Goal: Information Seeking & Learning: Understand process/instructions

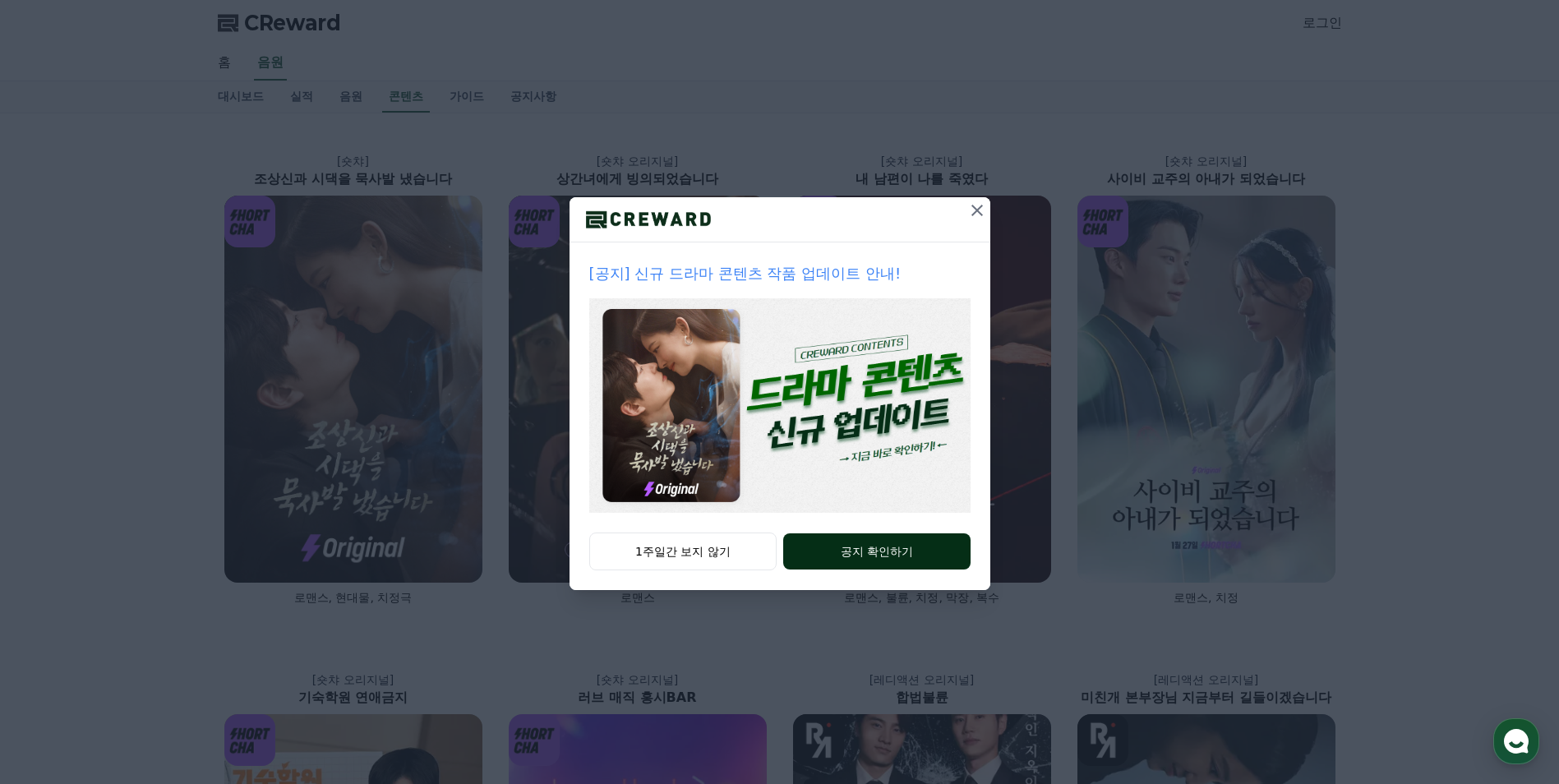
click at [888, 568] on div "1주일간 보지 않기 공지 확인하기" at bounding box center [780, 561] width 421 height 58
click at [888, 564] on button "공지 확인하기" at bounding box center [876, 551] width 187 height 36
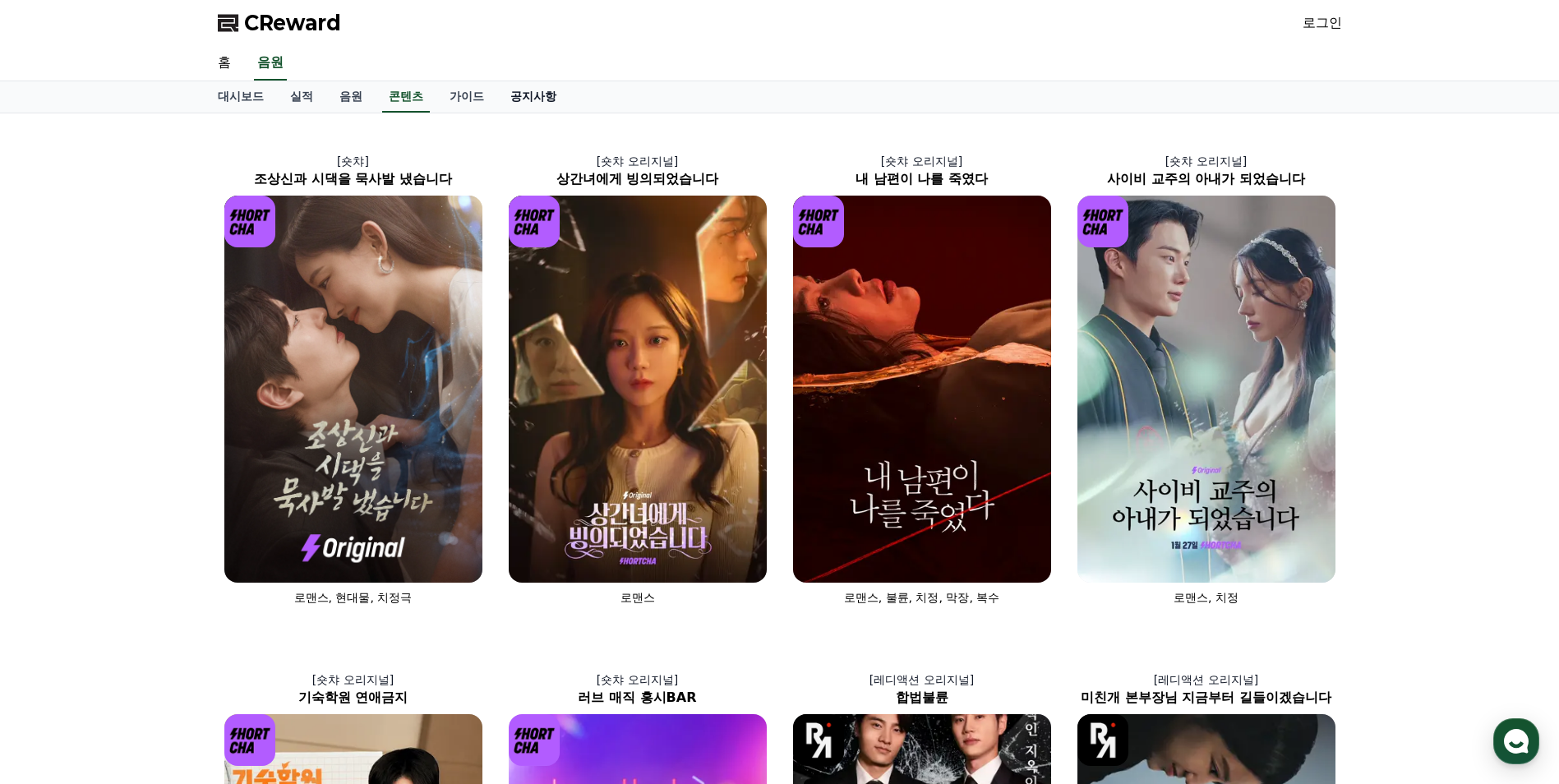
click at [535, 99] on link "공지사항" at bounding box center [533, 97] width 72 height 31
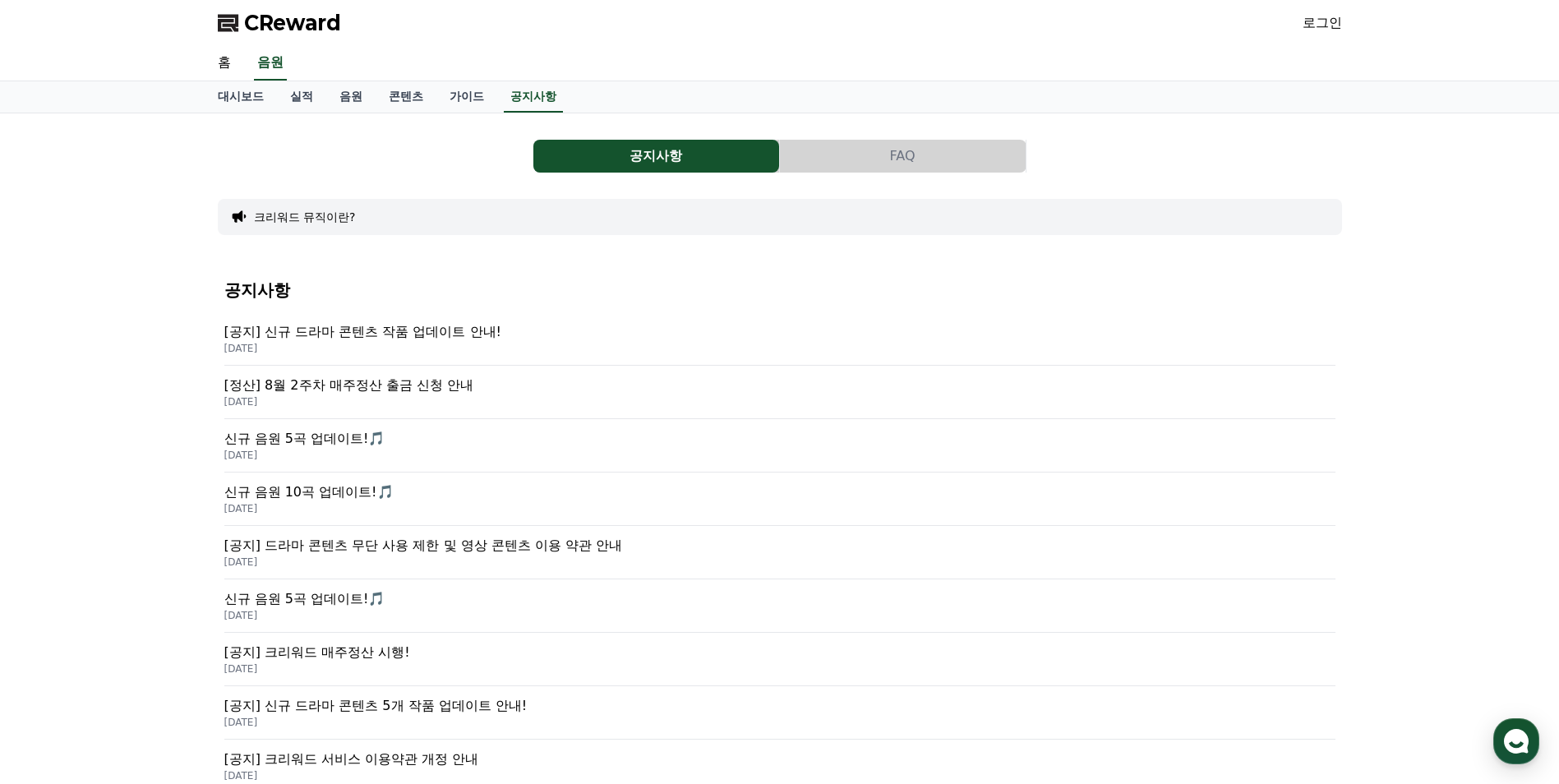
click at [437, 333] on p "[공지] 신규 드라마 콘텐츠 작품 업데이트 안내!" at bounding box center [780, 331] width 1111 height 20
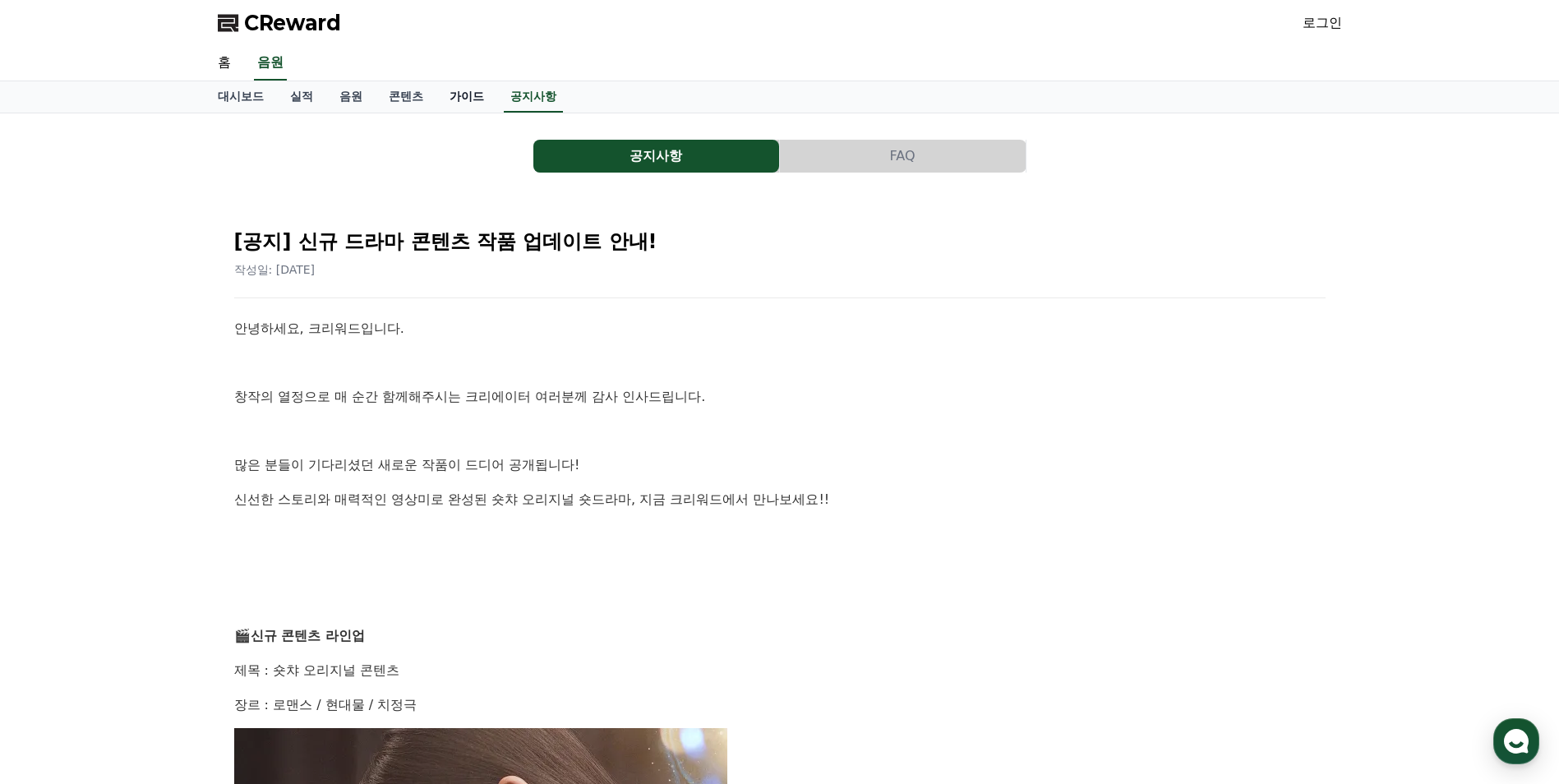
click at [461, 97] on link "가이드" at bounding box center [467, 97] width 61 height 31
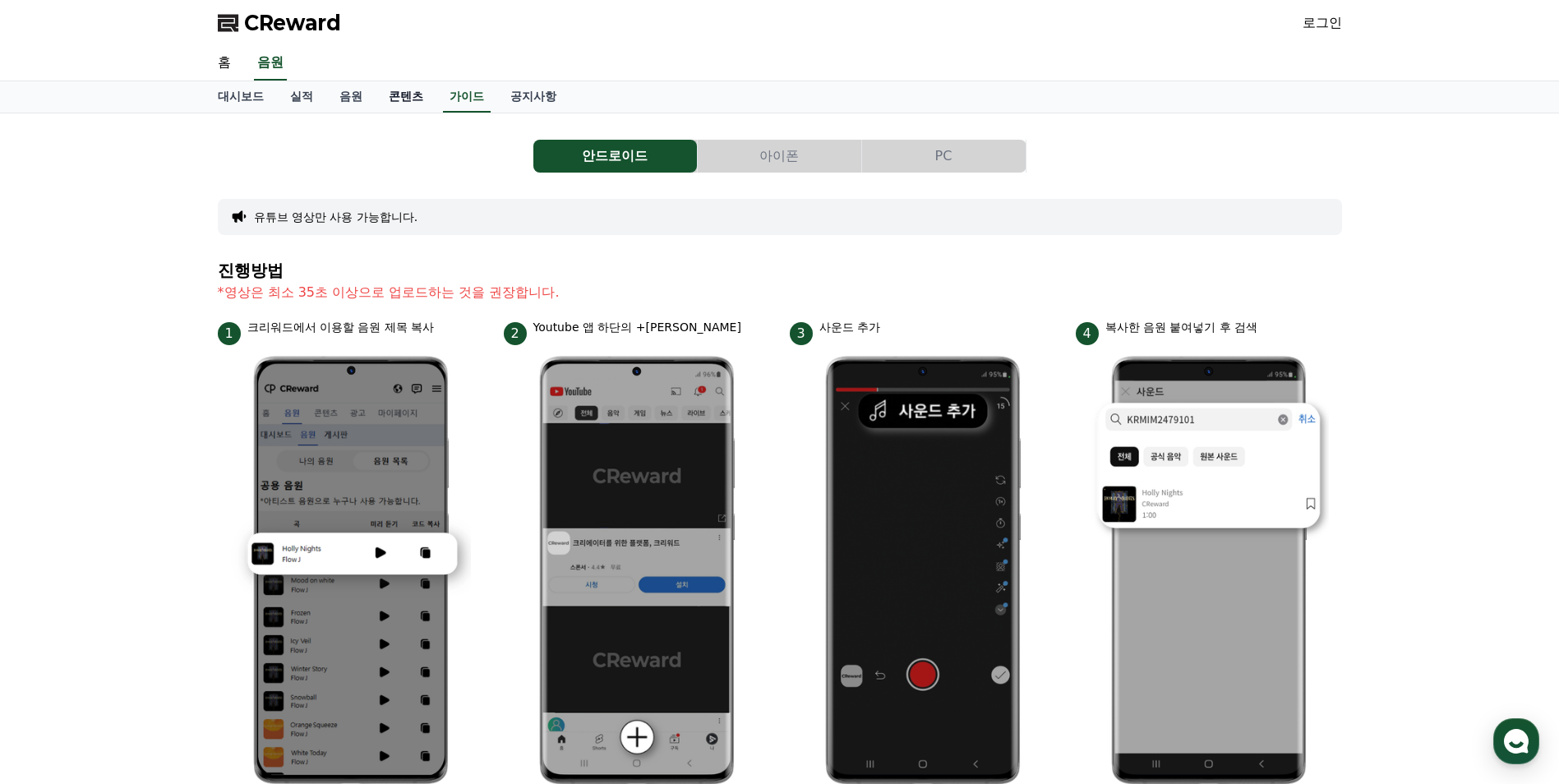
click at [416, 95] on link "콘텐츠" at bounding box center [406, 97] width 61 height 31
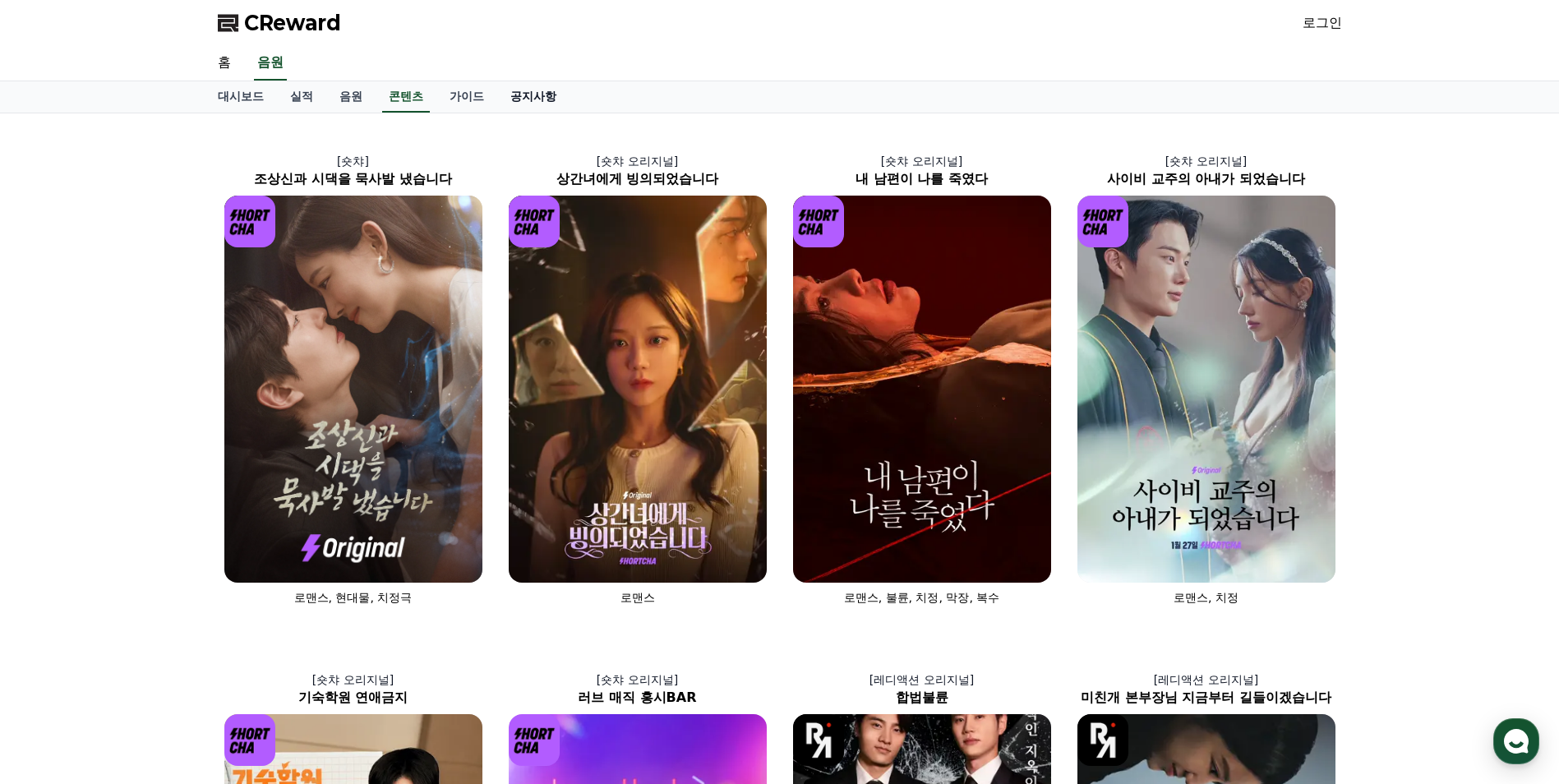
click at [538, 97] on link "공지사항" at bounding box center [533, 97] width 72 height 31
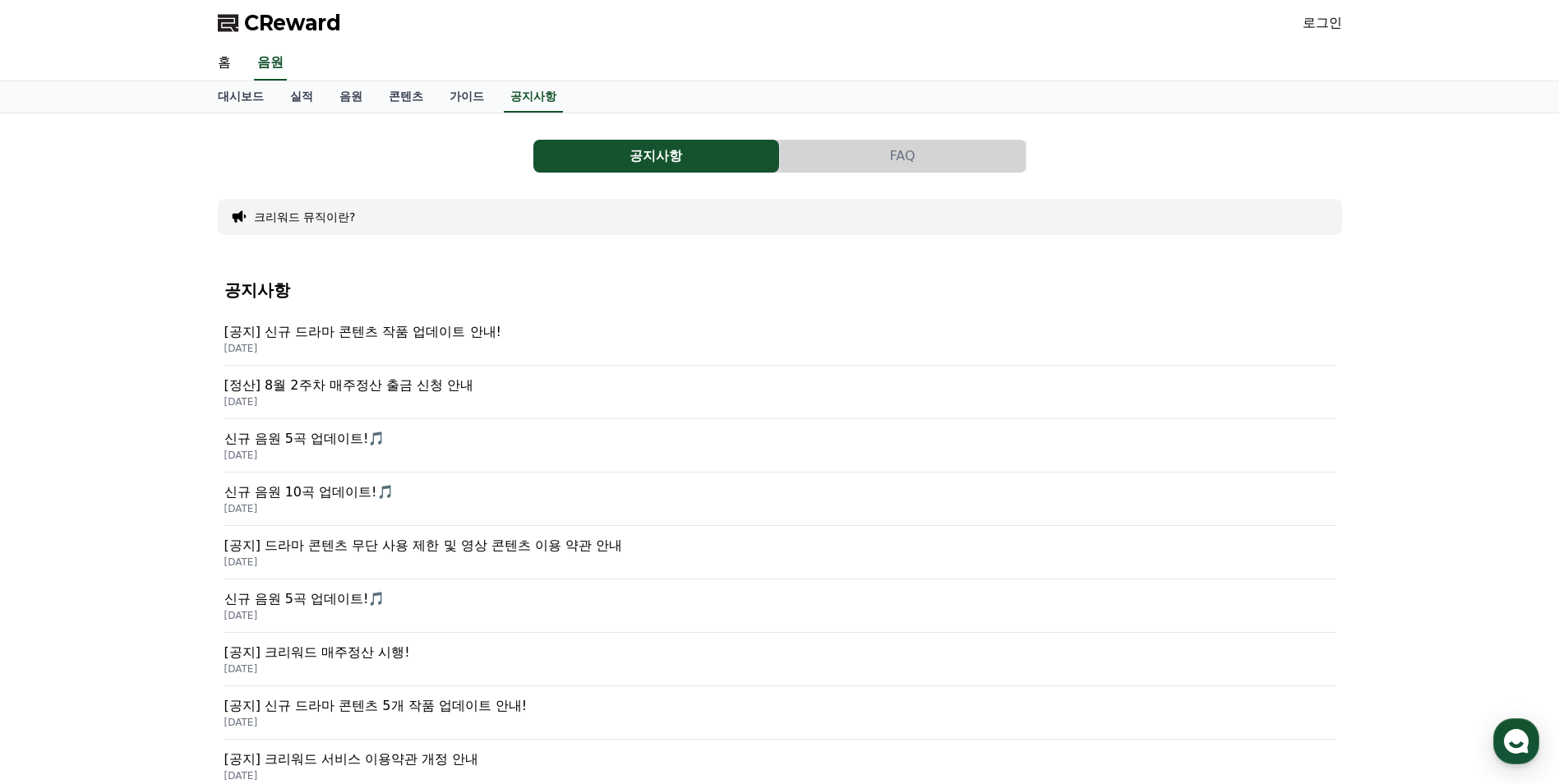
scroll to position [513, 0]
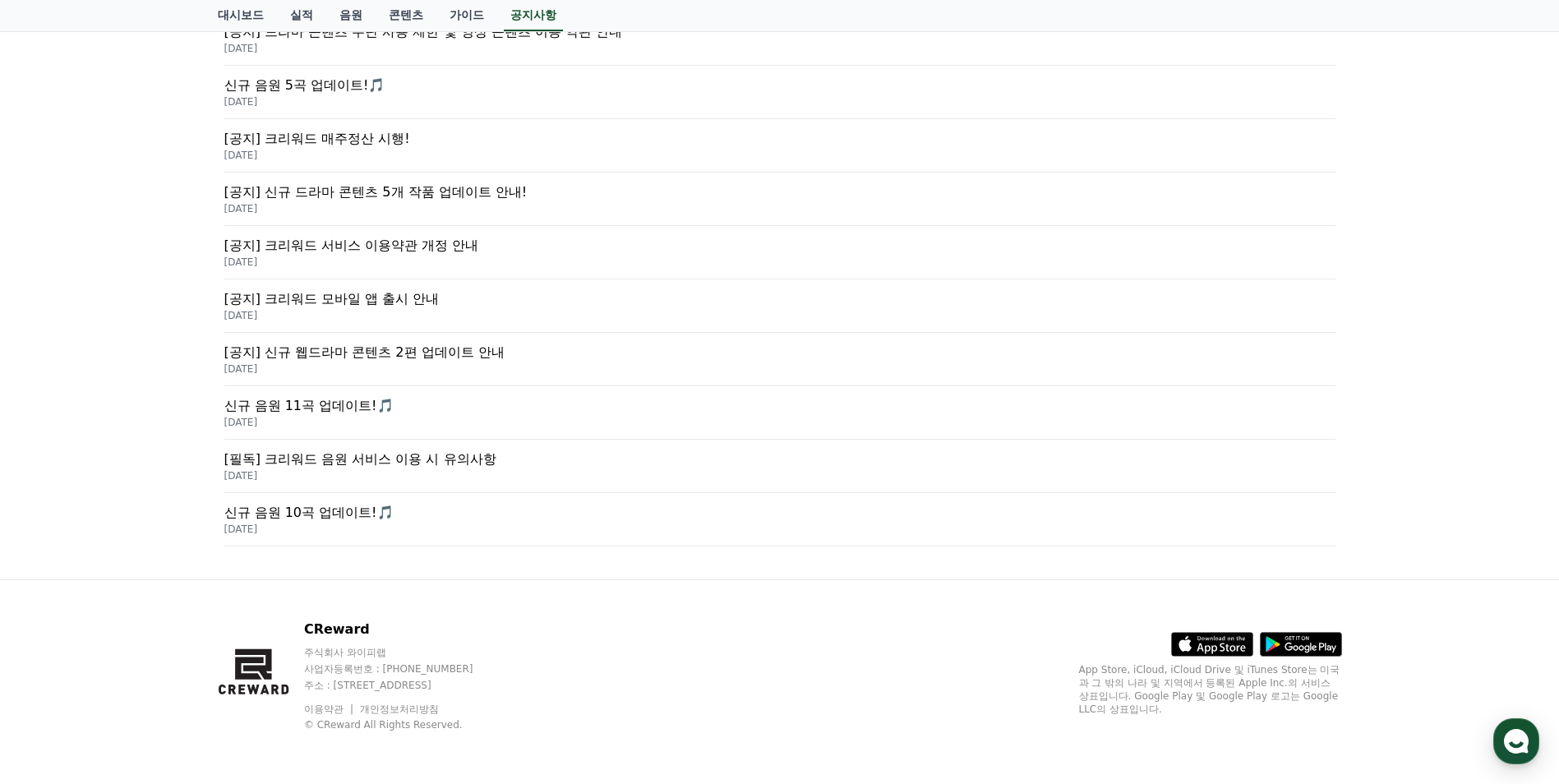
click at [398, 463] on p "[필독] 크리워드 음원 서비스 이용 시 유의사항" at bounding box center [780, 459] width 1111 height 20
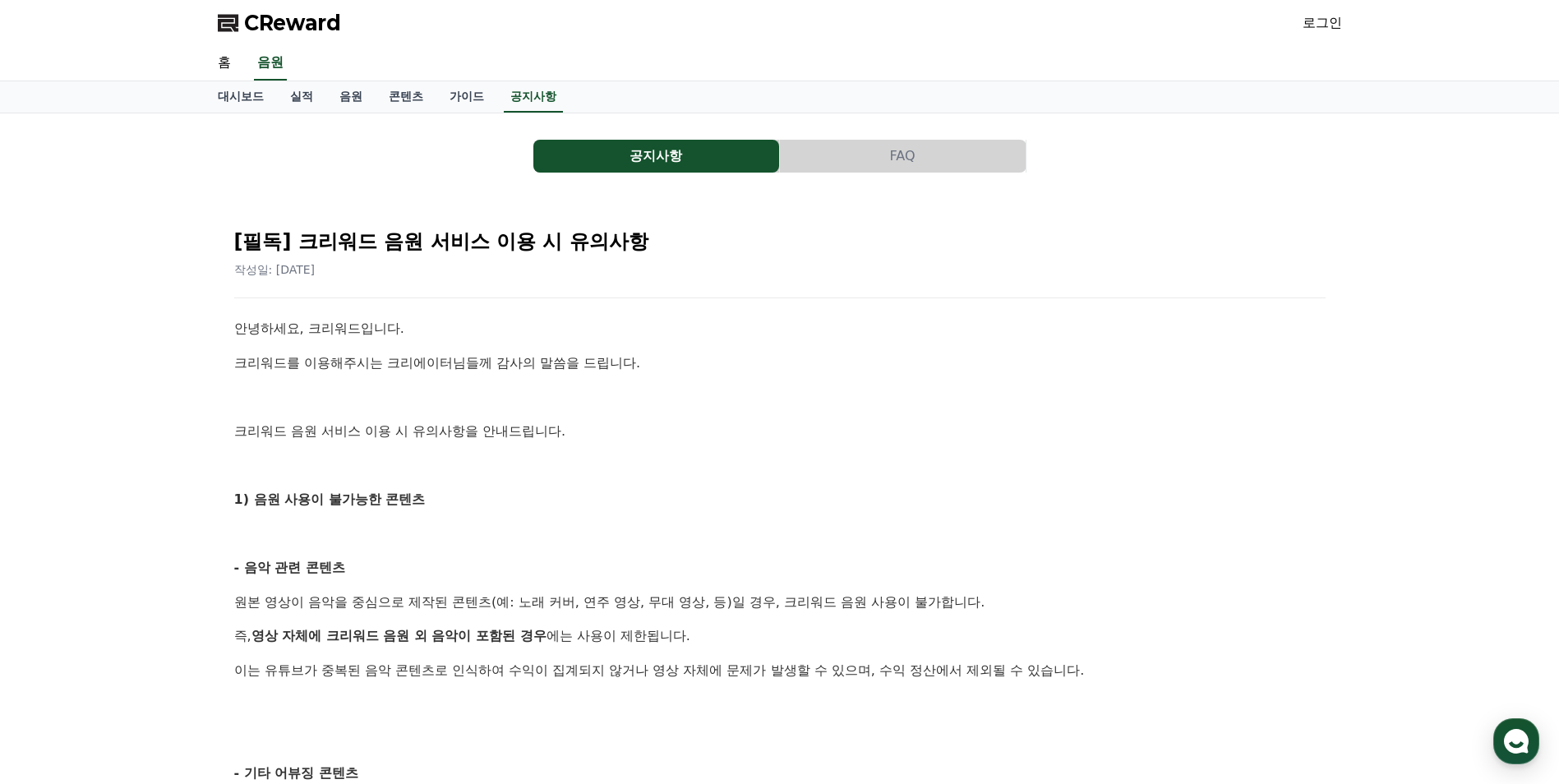
click at [898, 152] on button "FAQ" at bounding box center [902, 156] width 245 height 33
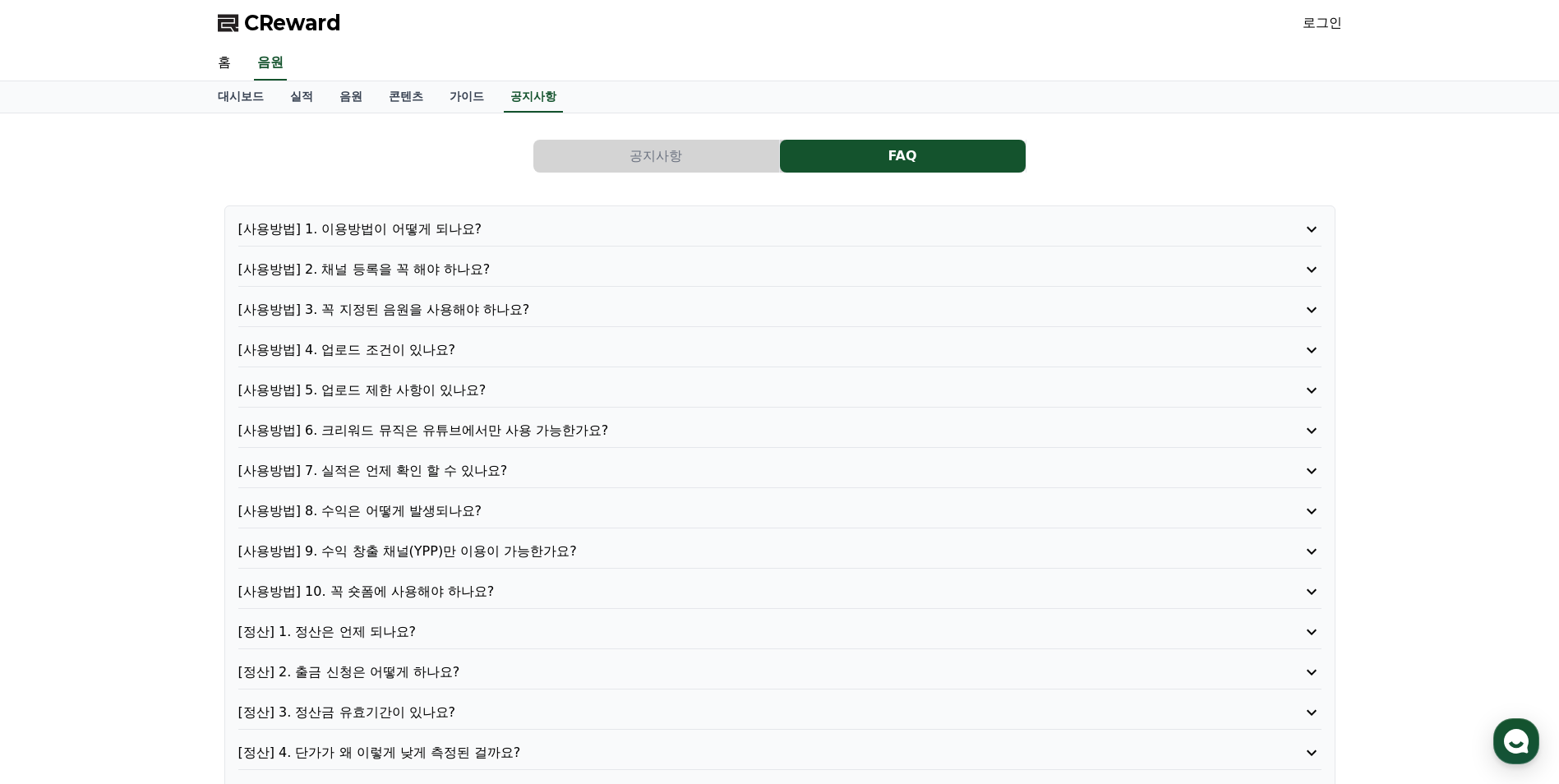
click at [404, 267] on p "[사용방법] 2. 채널 등록을 꼭 해야 하나요?" at bounding box center [737, 269] width 996 height 20
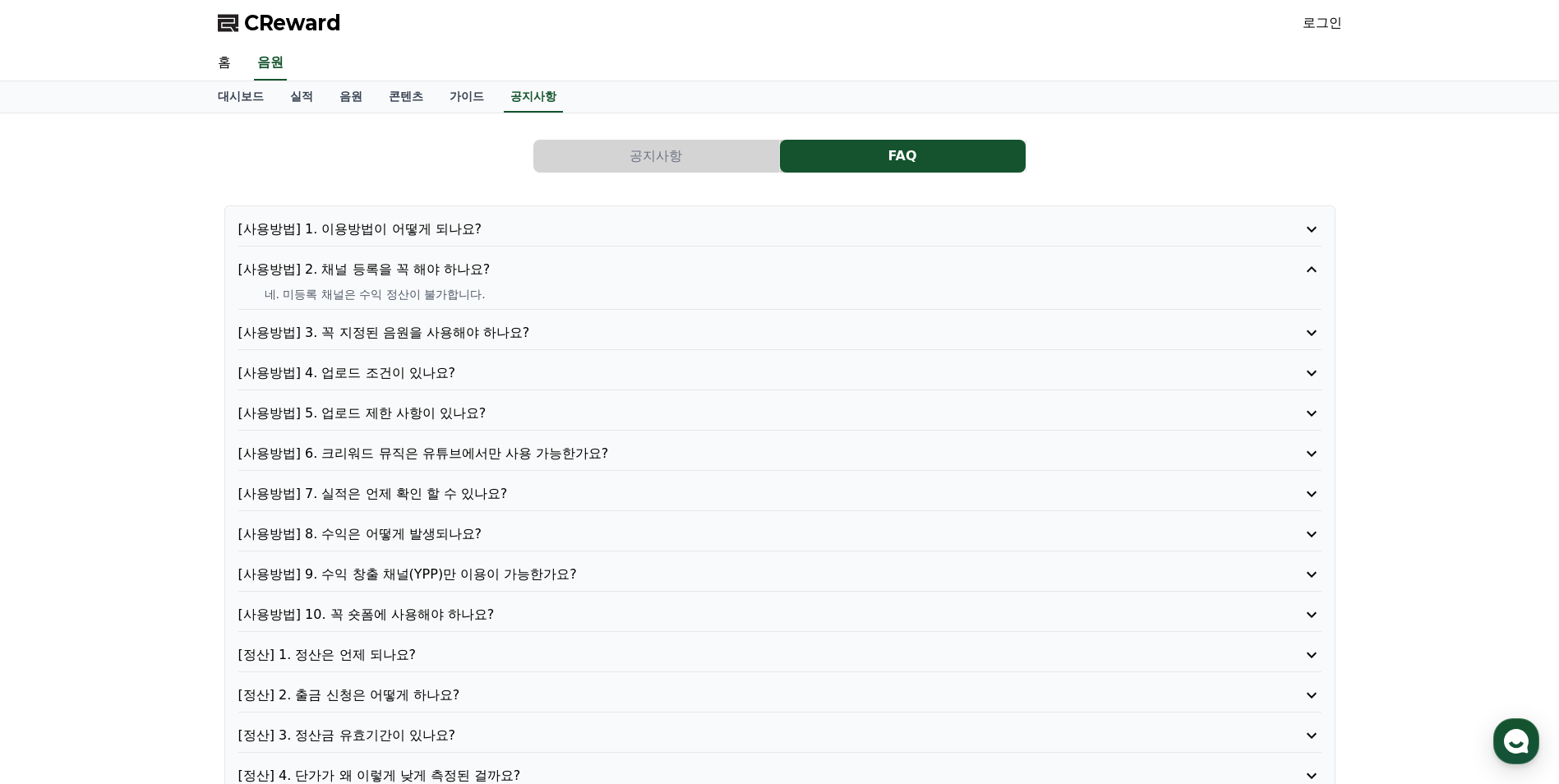
click at [408, 233] on p "[사용방법] 1. 이용방법이 어떻게 되나요?" at bounding box center [737, 229] width 996 height 20
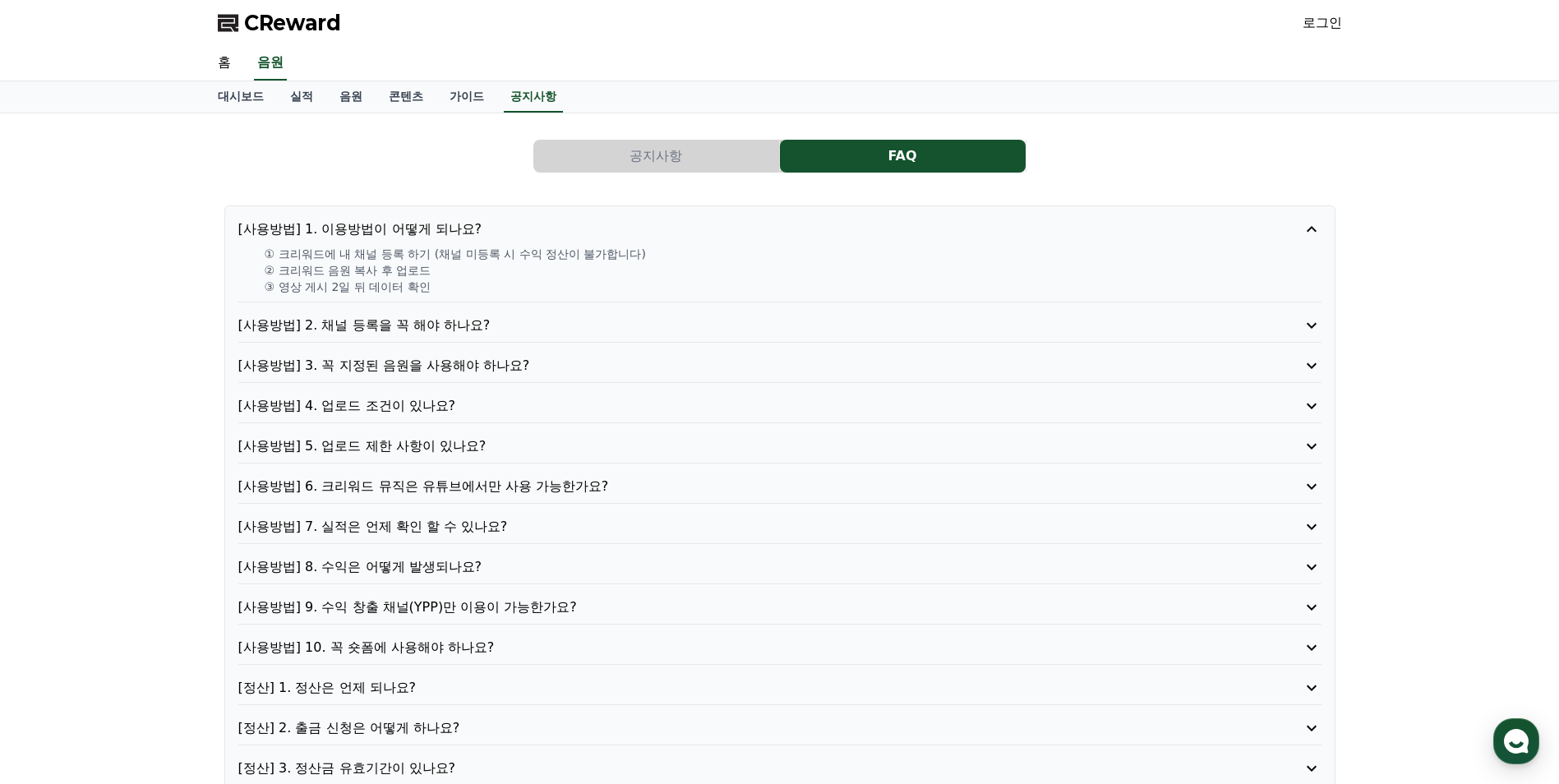
click at [443, 368] on p "[사용방법] 3. 꼭 지정된 음원을 사용해야 하나요?" at bounding box center [737, 365] width 996 height 20
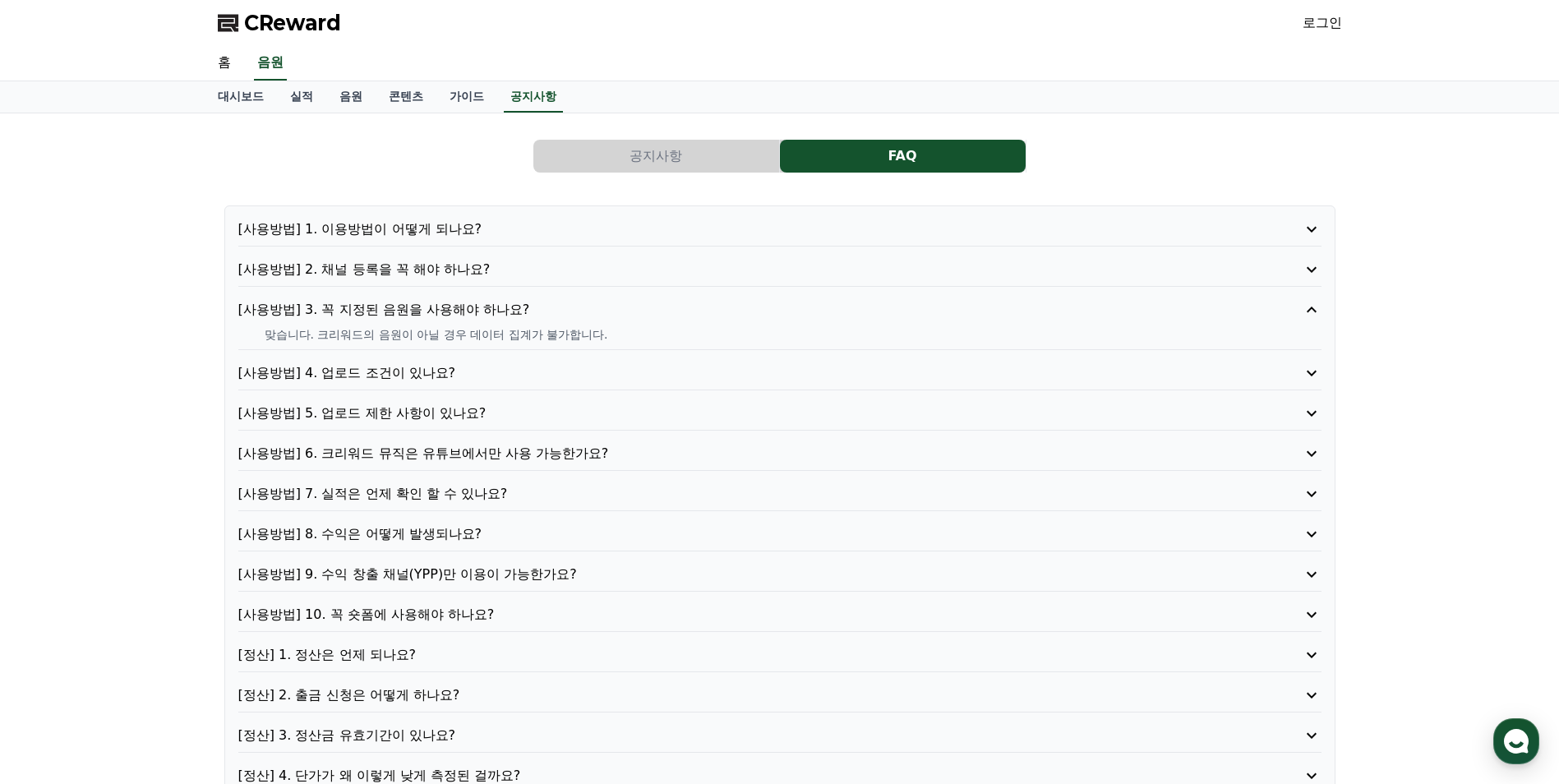
click at [403, 371] on p "[사용방법] 4. 업로드 조건이 있나요?" at bounding box center [737, 373] width 996 height 20
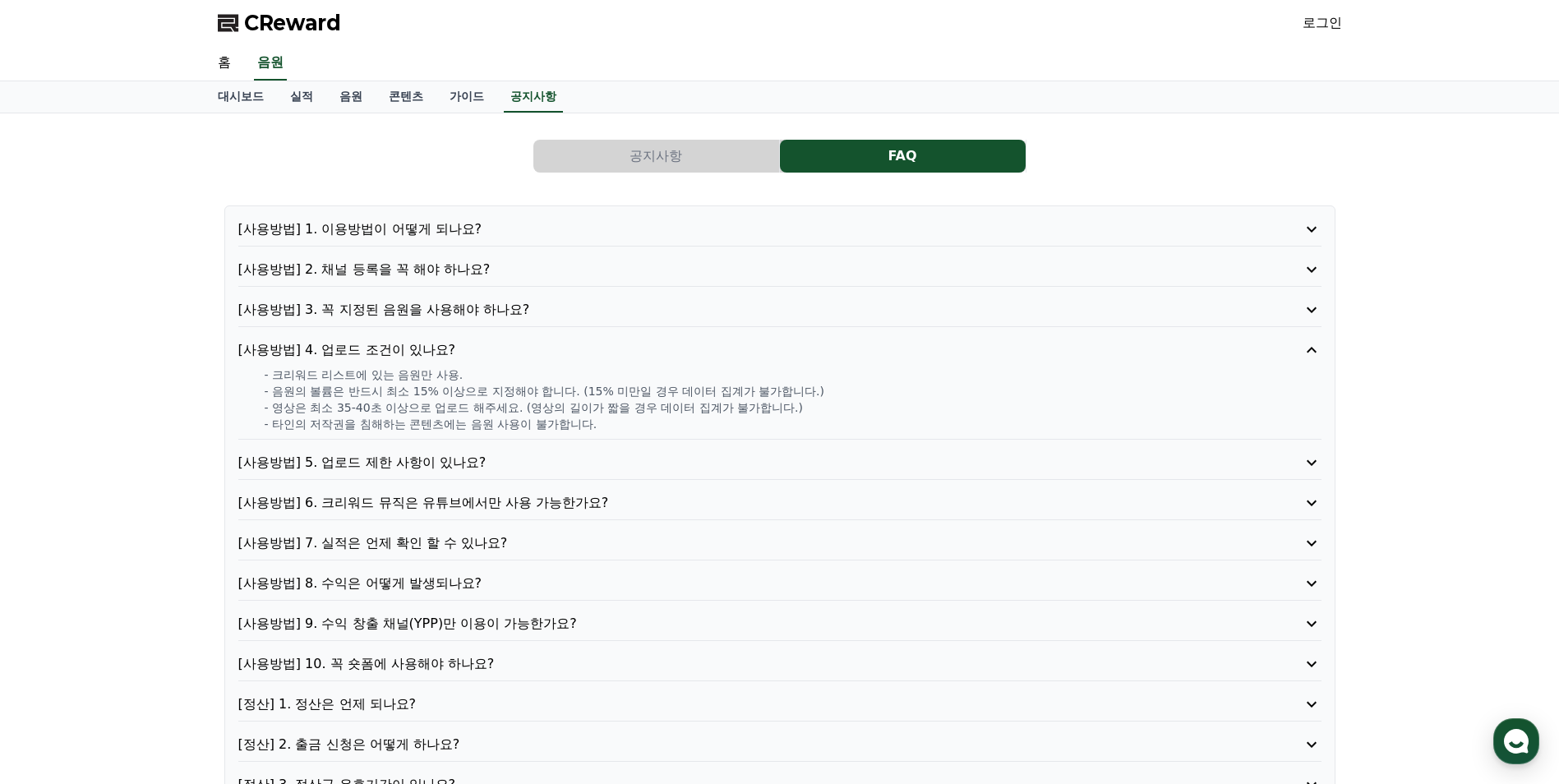
click at [410, 463] on p "[사용방법] 5. 업로드 제한 사항이 있나요?" at bounding box center [737, 462] width 996 height 20
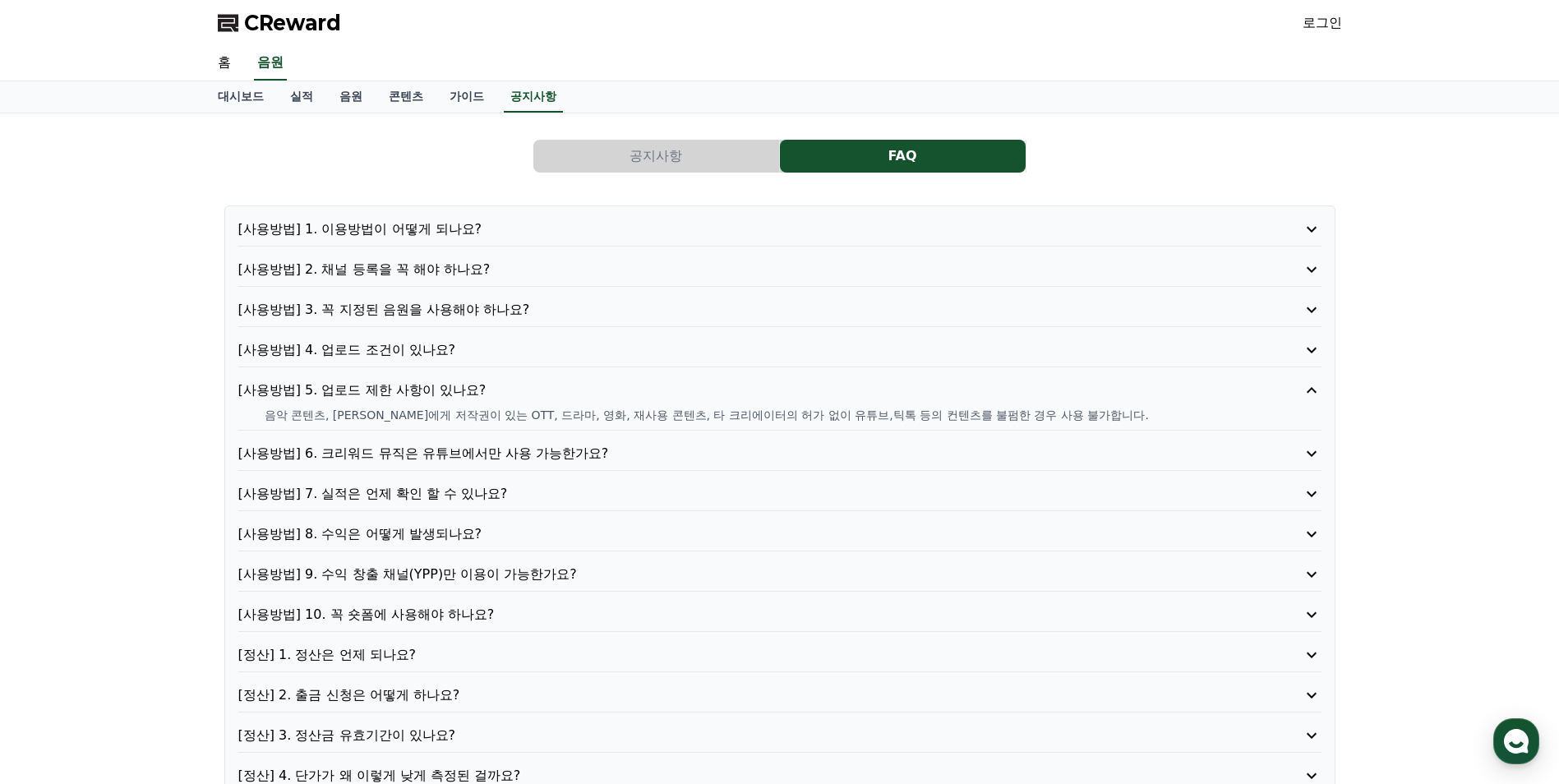
click at [434, 460] on p "[사용방법] 6. 크리워드 뮤직은 유튜브에서만 사용 가능한가요?" at bounding box center [737, 454] width 996 height 20
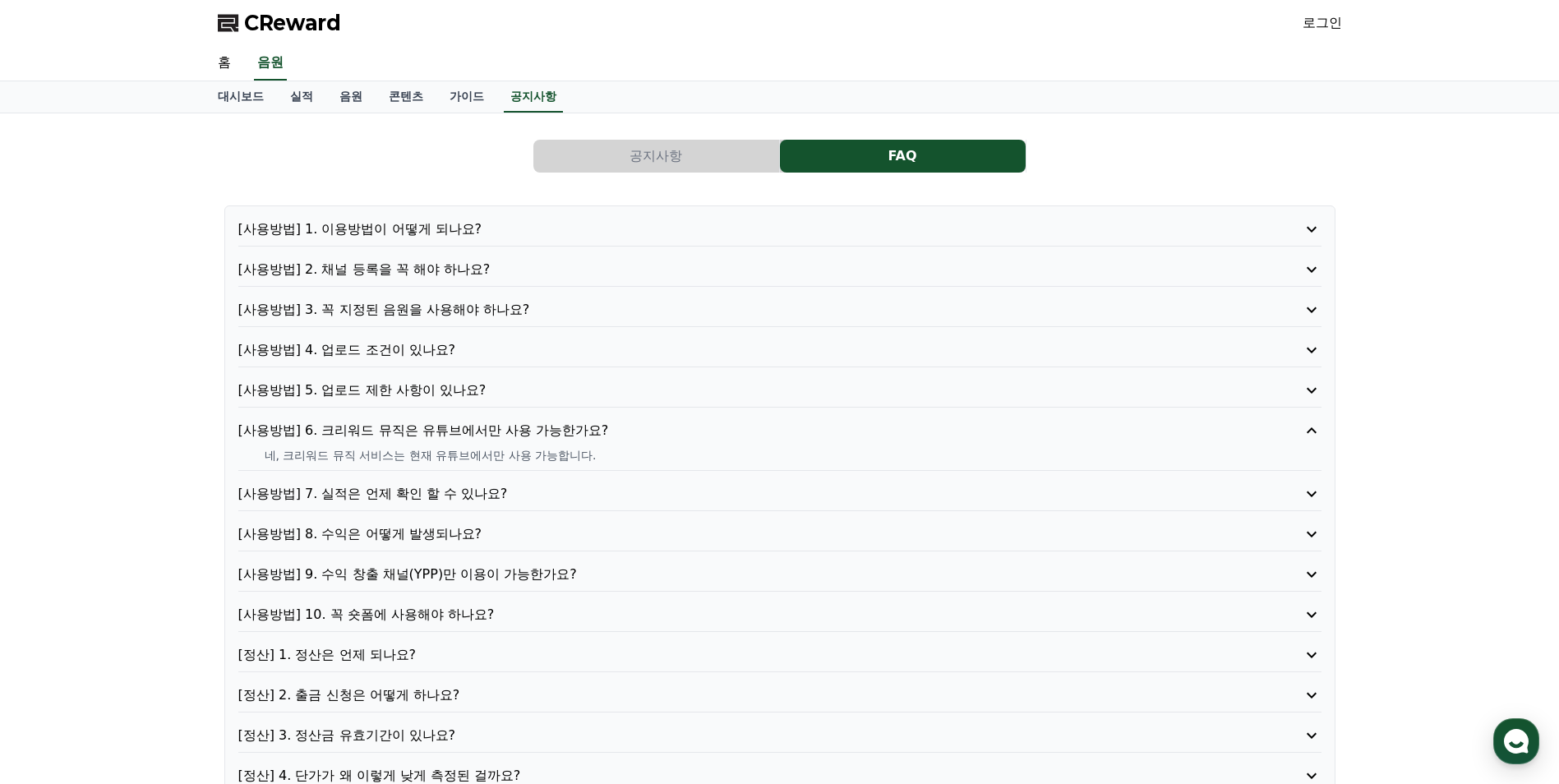
click at [413, 496] on p "[사용방법] 7. 실적은 언제 확인 할 수 있나요?" at bounding box center [737, 493] width 996 height 20
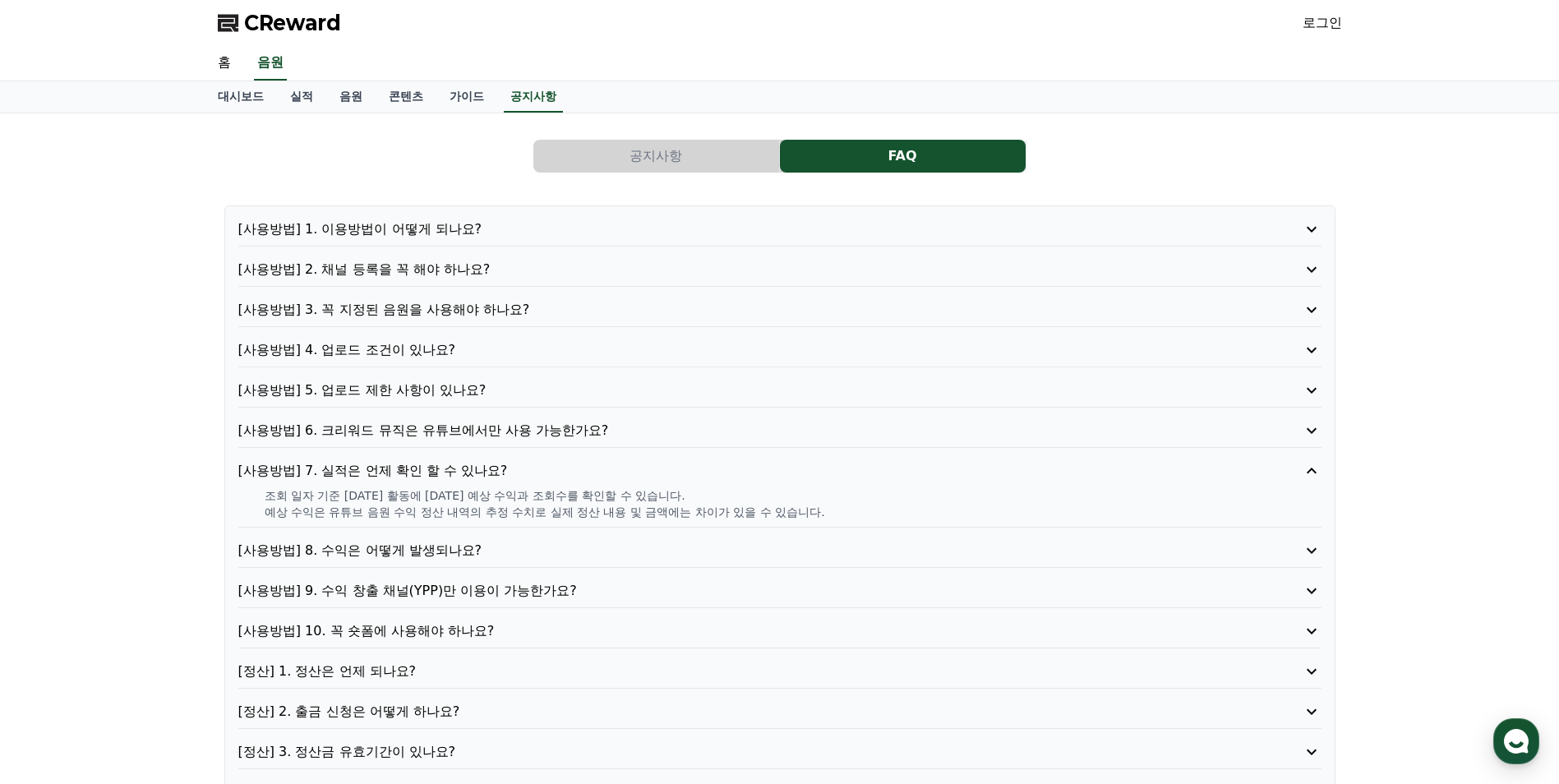
click at [398, 556] on p "[사용방법] 8. 수익은 어떻게 발생되나요?" at bounding box center [737, 550] width 996 height 20
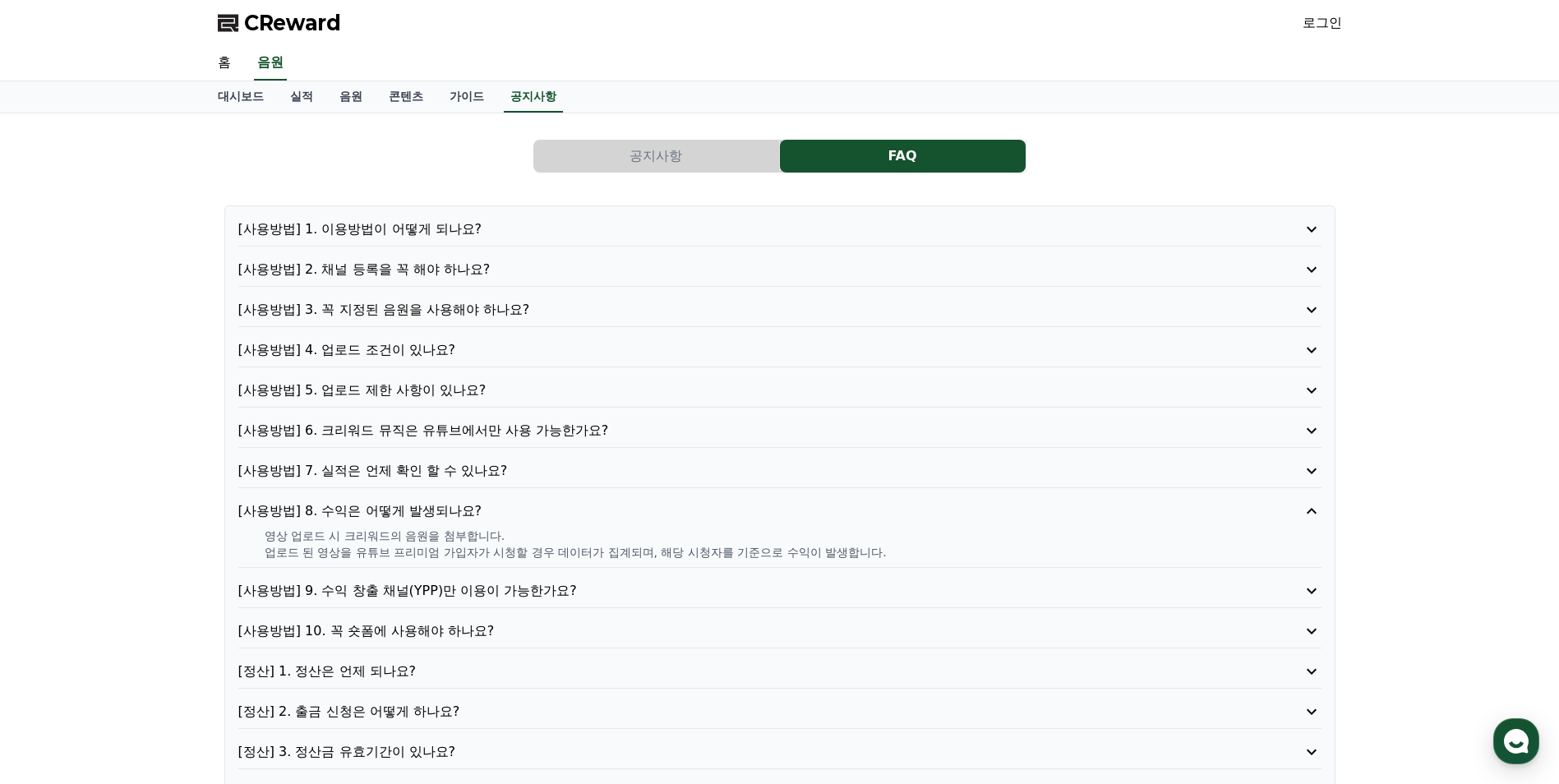
click at [381, 587] on p "[사용방법] 9. 수익 창출 채널(YPP)만 이용이 가능한가요?" at bounding box center [737, 590] width 996 height 20
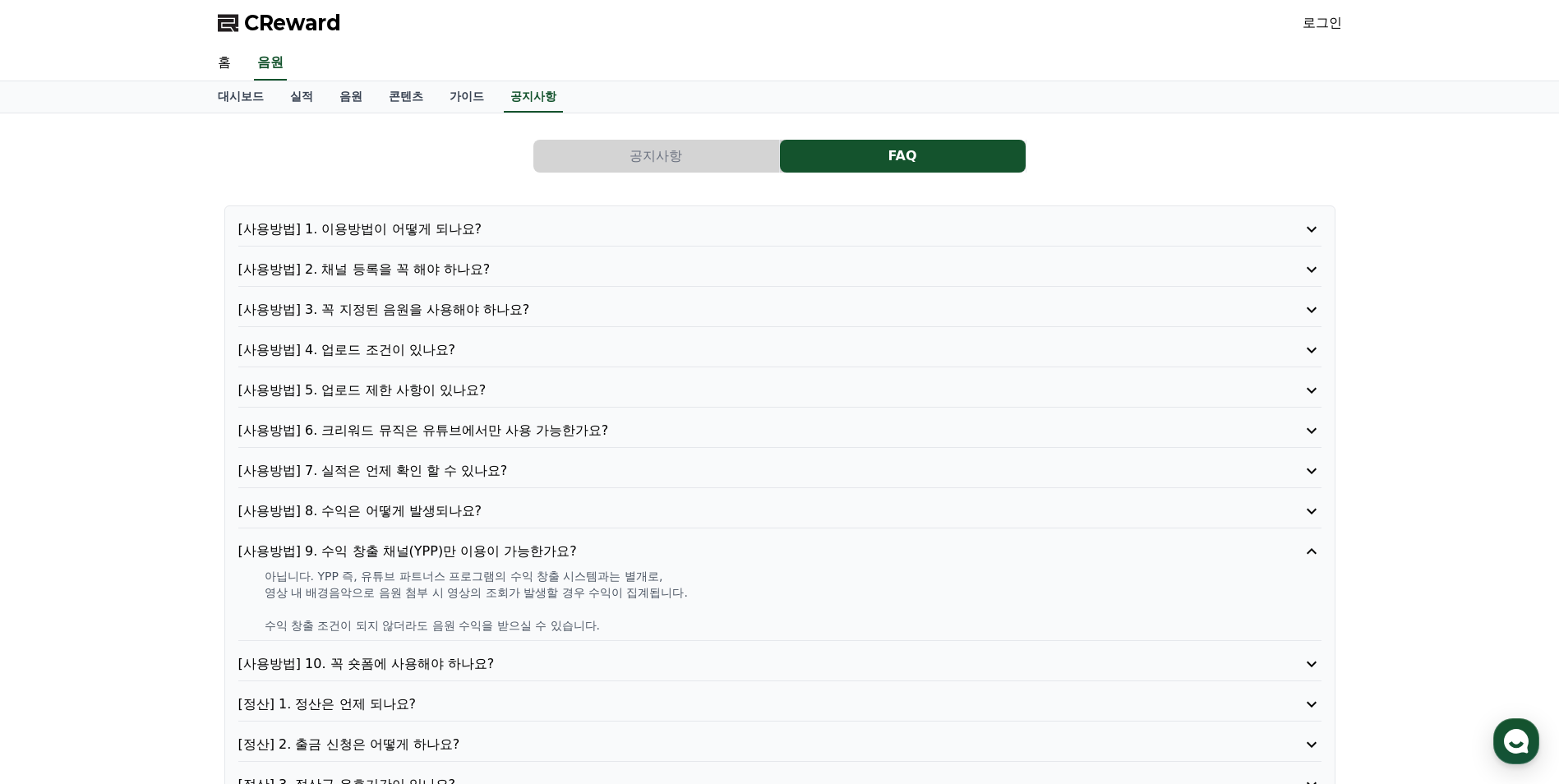
click at [394, 663] on p "[사용방법] 10. 꼭 숏폼에 사용해야 하나요?" at bounding box center [737, 664] width 996 height 20
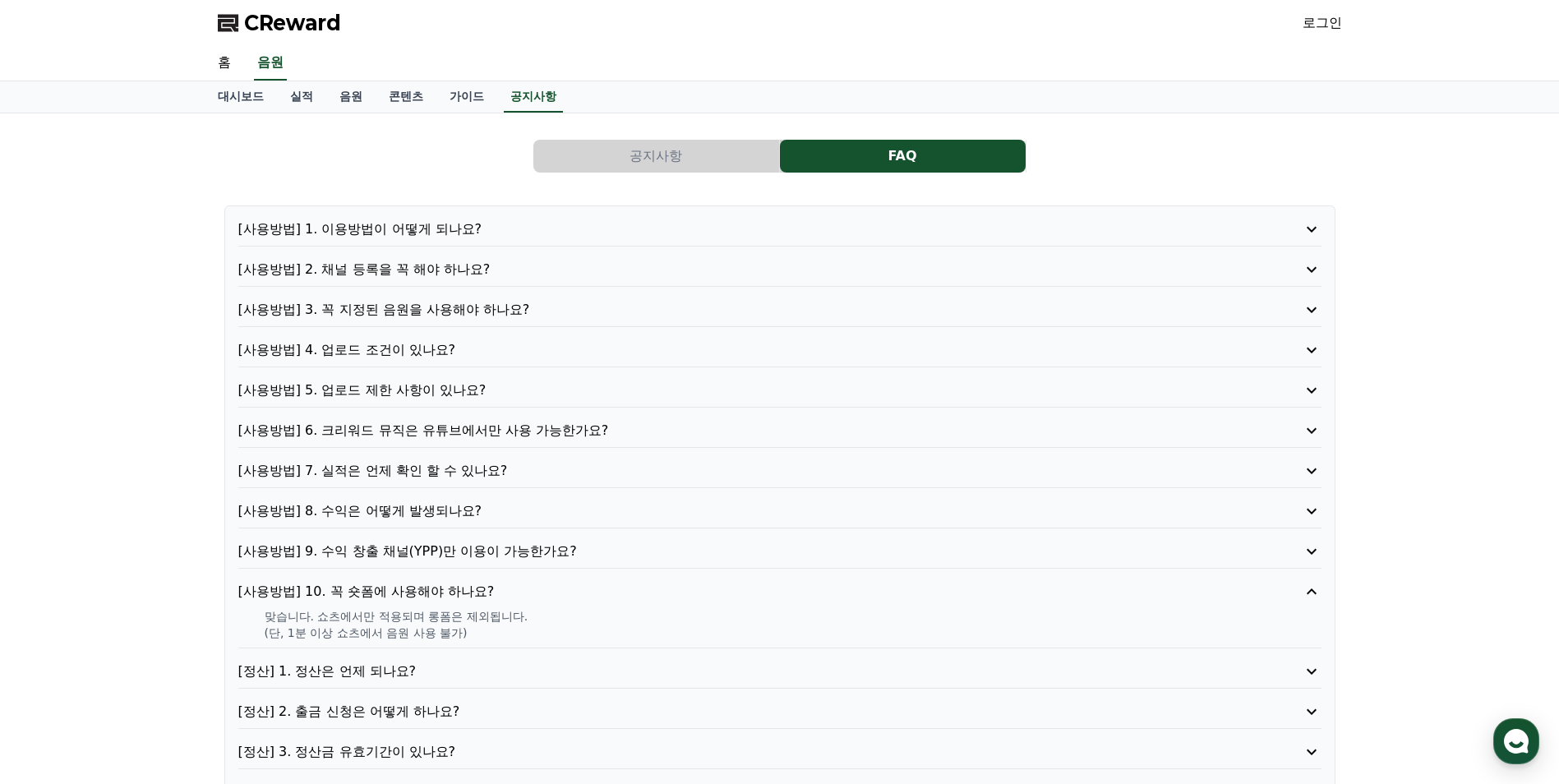
click at [382, 672] on p "[정산] 1. 정산은 언제 되나요?" at bounding box center [737, 670] width 996 height 20
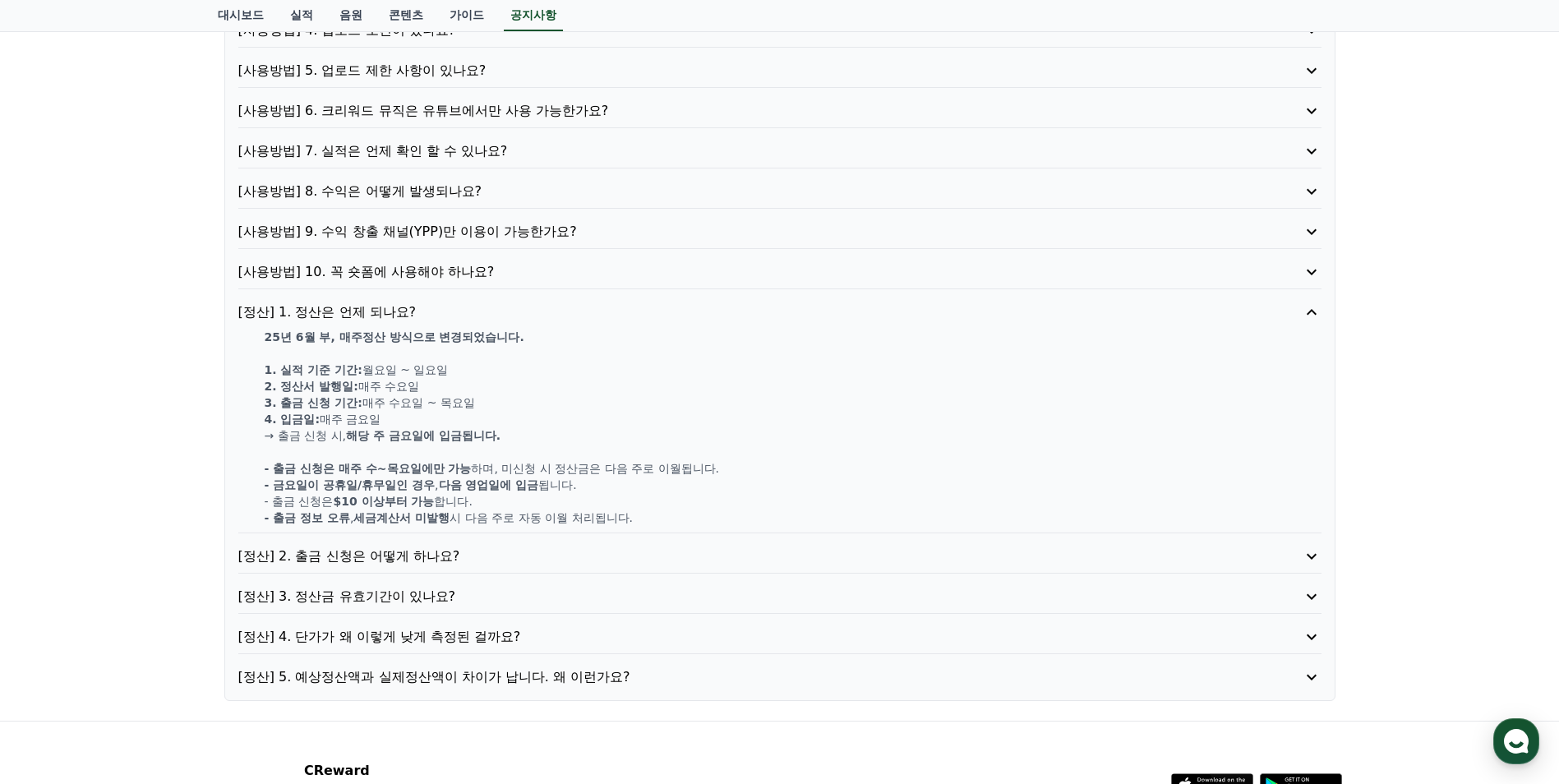
scroll to position [322, 0]
click at [374, 556] on p "[정산] 2. 출금 신청은 어떻게 하나요?" at bounding box center [737, 553] width 996 height 20
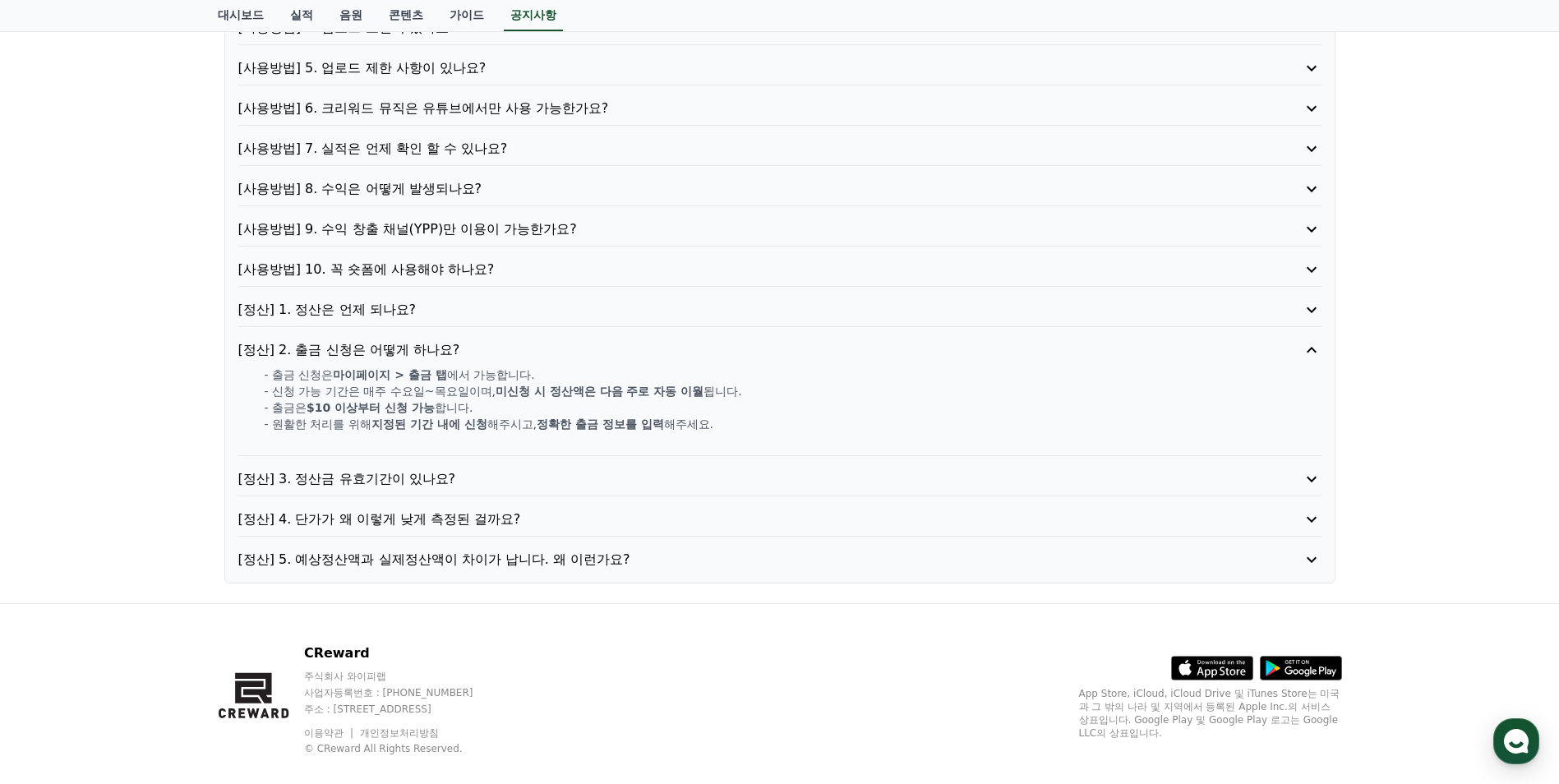
click at [373, 473] on p "[정산] 3. 정산금 유효기간이 있나요?" at bounding box center [737, 478] width 996 height 20
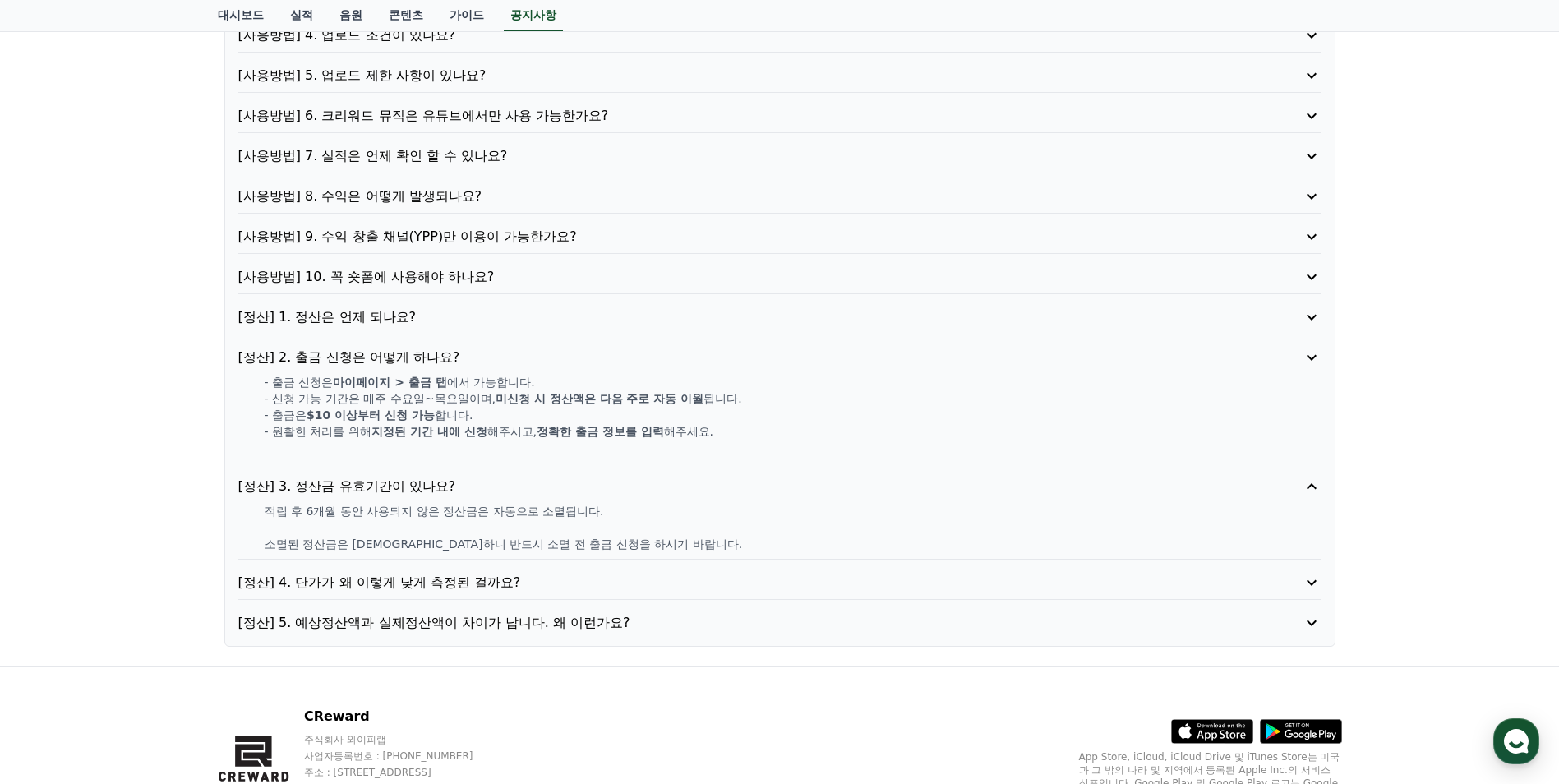
scroll to position [313, 0]
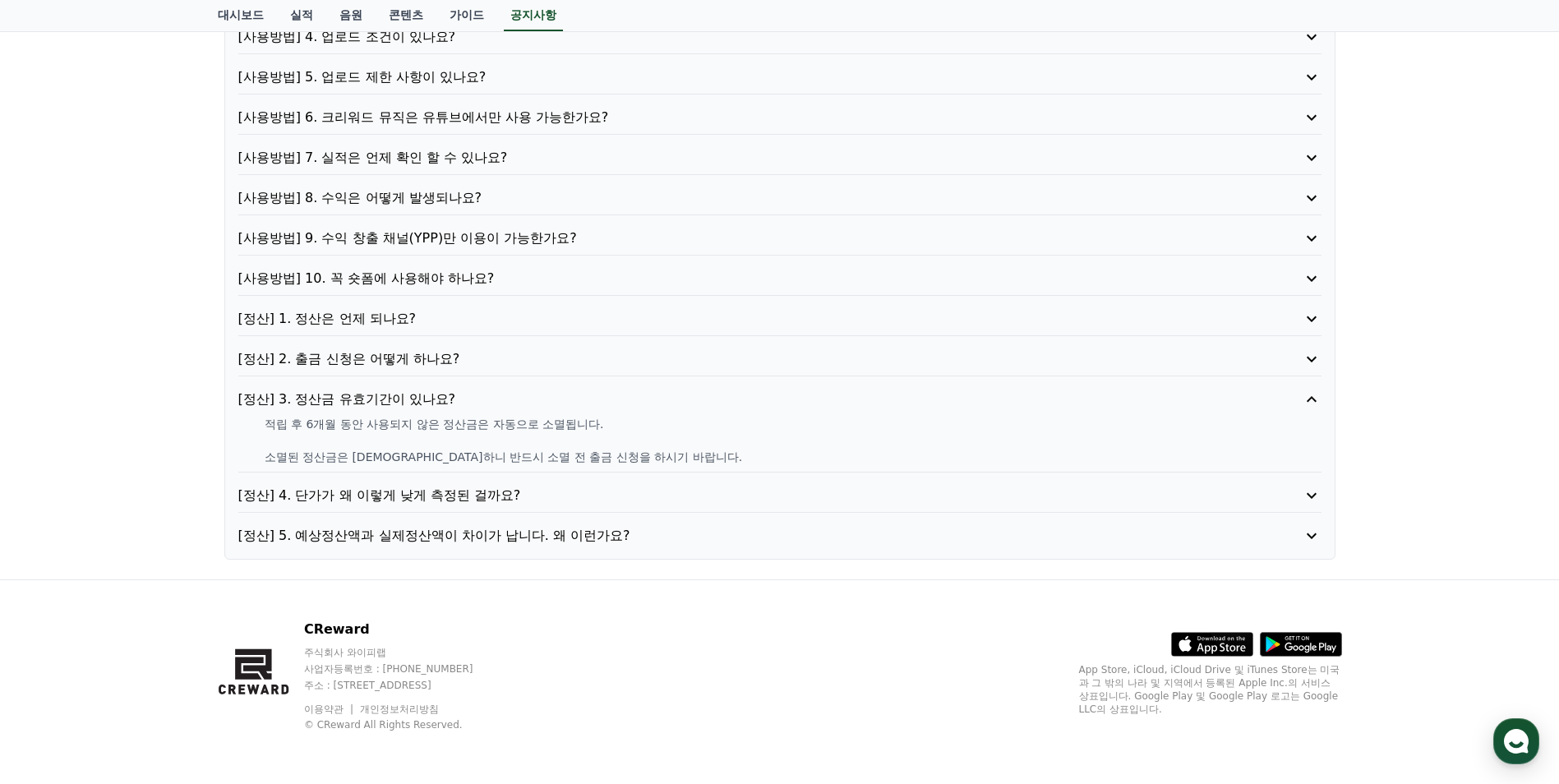
click at [390, 494] on p "[정산] 4. 단가가 왜 이렇게 낮게 측정된 걸까요?" at bounding box center [737, 495] width 996 height 20
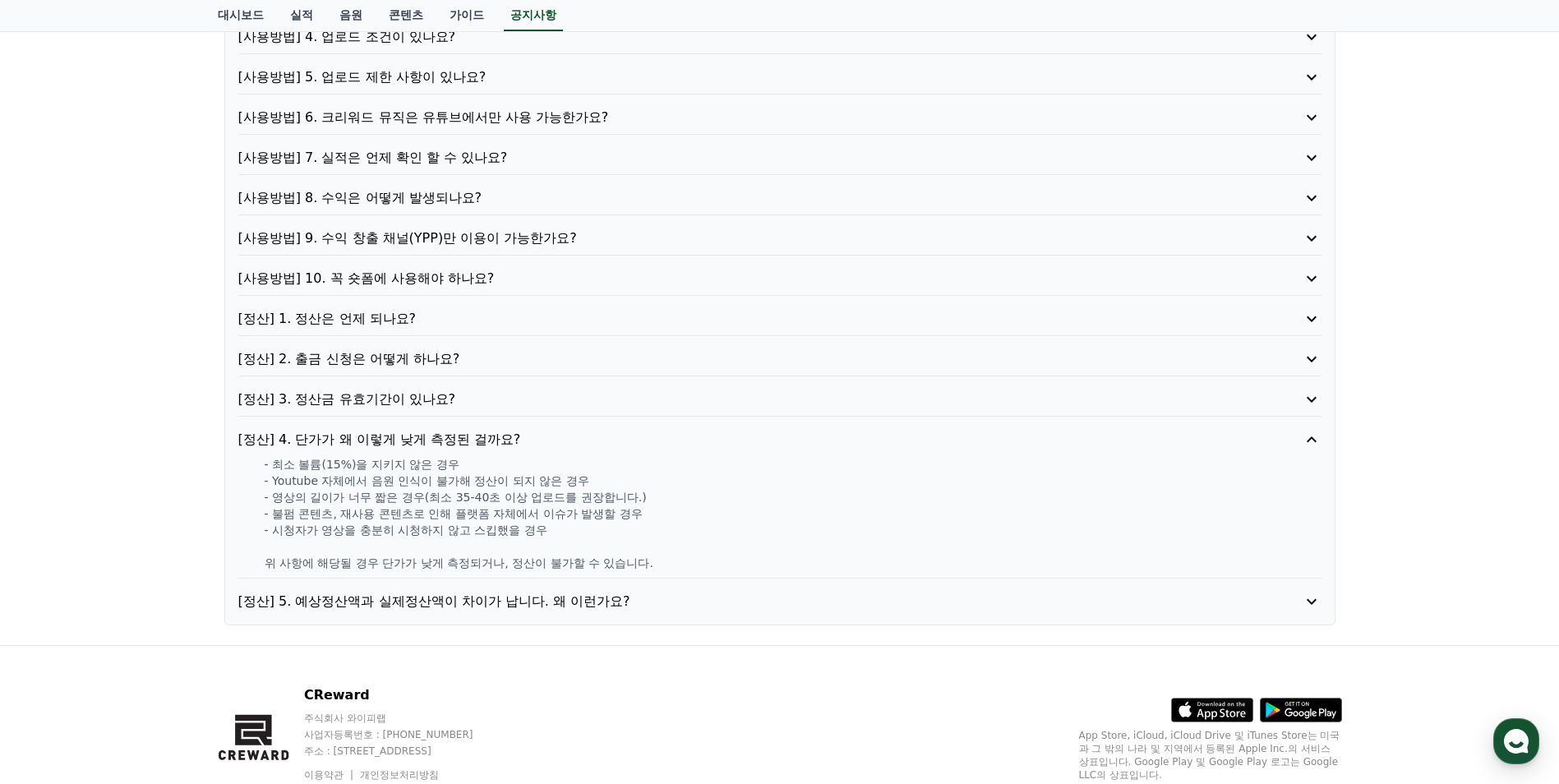
click at [400, 599] on p "[정산] 5. 예상정산액과 실제정산액이 차이가 납니다. 왜 이런가요?" at bounding box center [737, 601] width 996 height 20
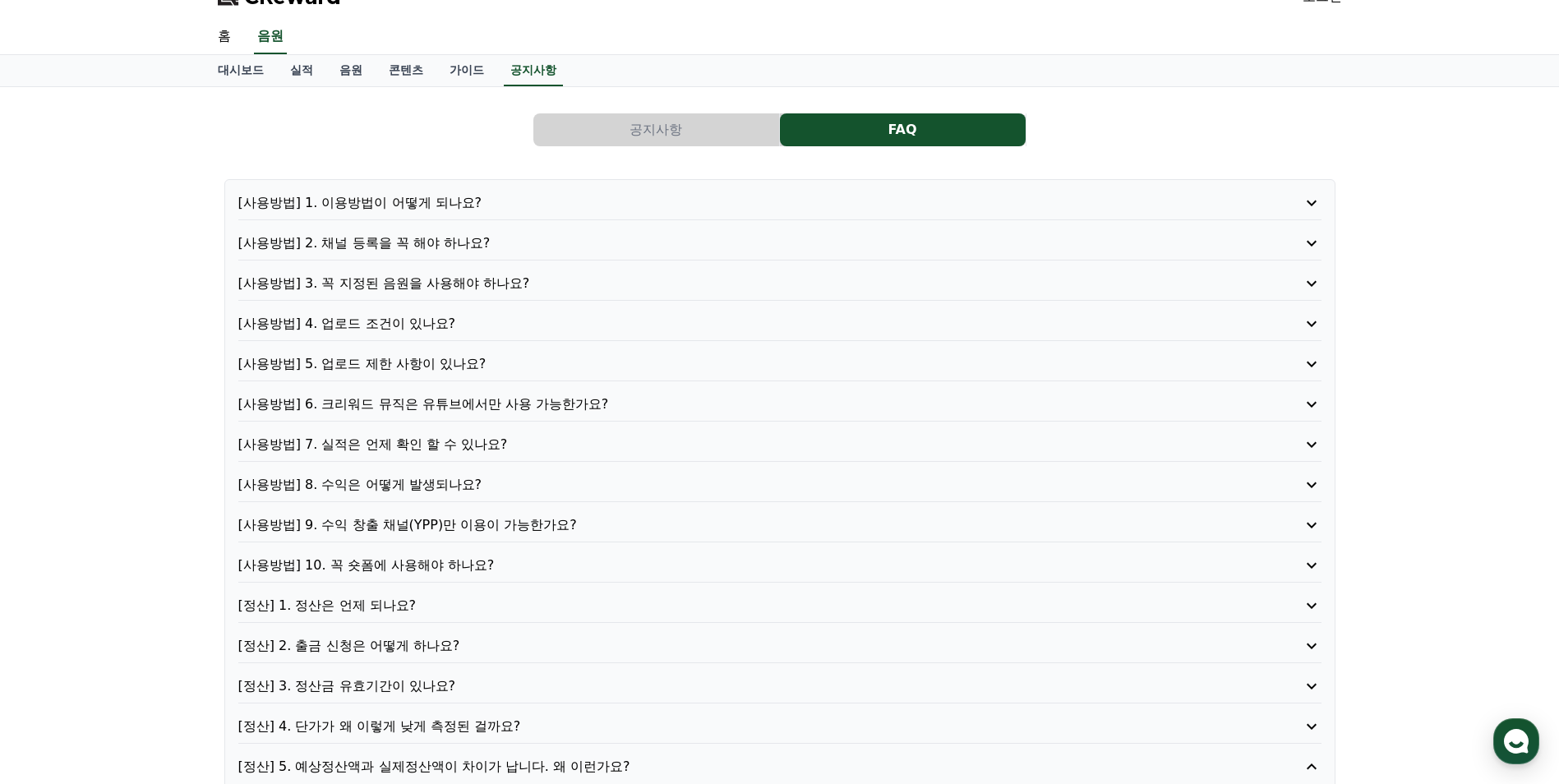
scroll to position [0, 0]
